Goal: Task Accomplishment & Management: Manage account settings

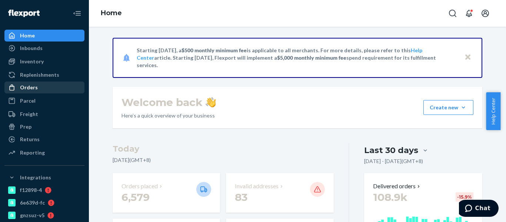
click at [39, 86] on div "Orders" at bounding box center [44, 87] width 79 height 10
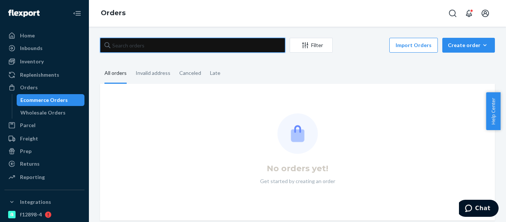
click at [136, 47] on input "text" at bounding box center [192, 45] width 185 height 15
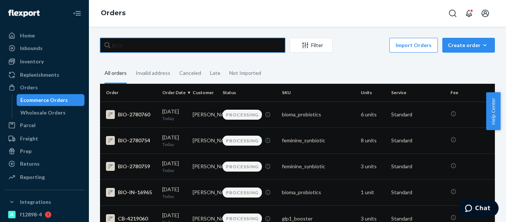
paste input "2606277"
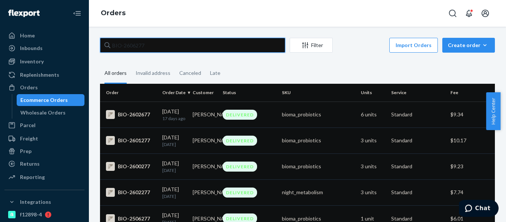
drag, startPoint x: 145, startPoint y: 46, endPoint x: 153, endPoint y: 47, distance: 7.8
click at [99, 55] on div "BIO-2606277 Filter Import Orders Create order Ecommerce order Removal order All…" at bounding box center [297, 168] width 406 height 260
paste input "769360"
paste input "BIO-2769360"
click at [166, 46] on input "BIO-2769360BIO-2769360" at bounding box center [192, 45] width 185 height 15
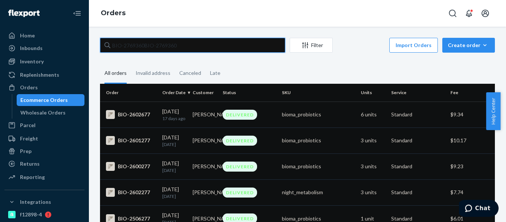
click at [153, 47] on input "BIO-2769360BIO-2769360" at bounding box center [192, 45] width 185 height 15
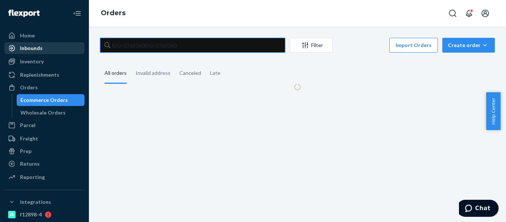
drag, startPoint x: 188, startPoint y: 47, endPoint x: 75, endPoint y: 46, distance: 113.0
click at [75, 46] on div "Home Inbounds Shipping Plans Problems Inventory Products Branded Packaging Repl…" at bounding box center [253, 111] width 506 height 222
paste input "text"
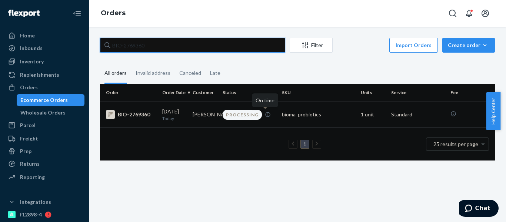
type input "BIO-2769360"
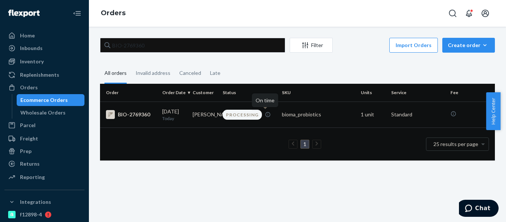
click at [266, 114] on icon at bounding box center [268, 114] width 6 height 6
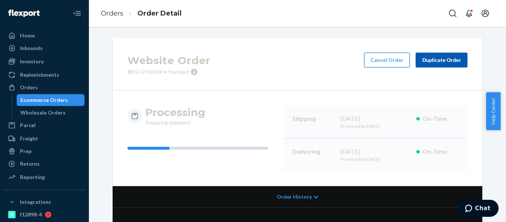
click at [383, 64] on button "Cancel Order" at bounding box center [387, 60] width 46 height 15
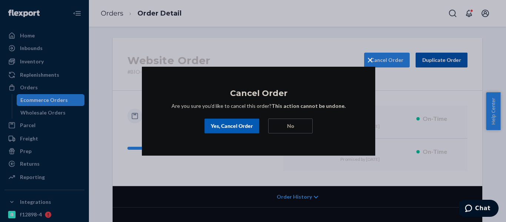
click at [237, 128] on div "Yes, Cancel Order" at bounding box center [232, 125] width 42 height 7
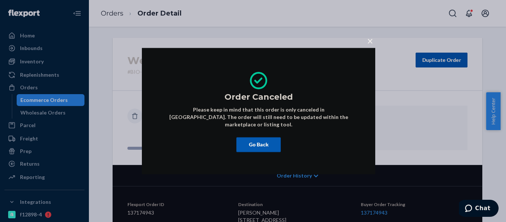
click at [369, 44] on span "×" at bounding box center [370, 40] width 6 height 13
